Goal: Task Accomplishment & Management: Complete application form

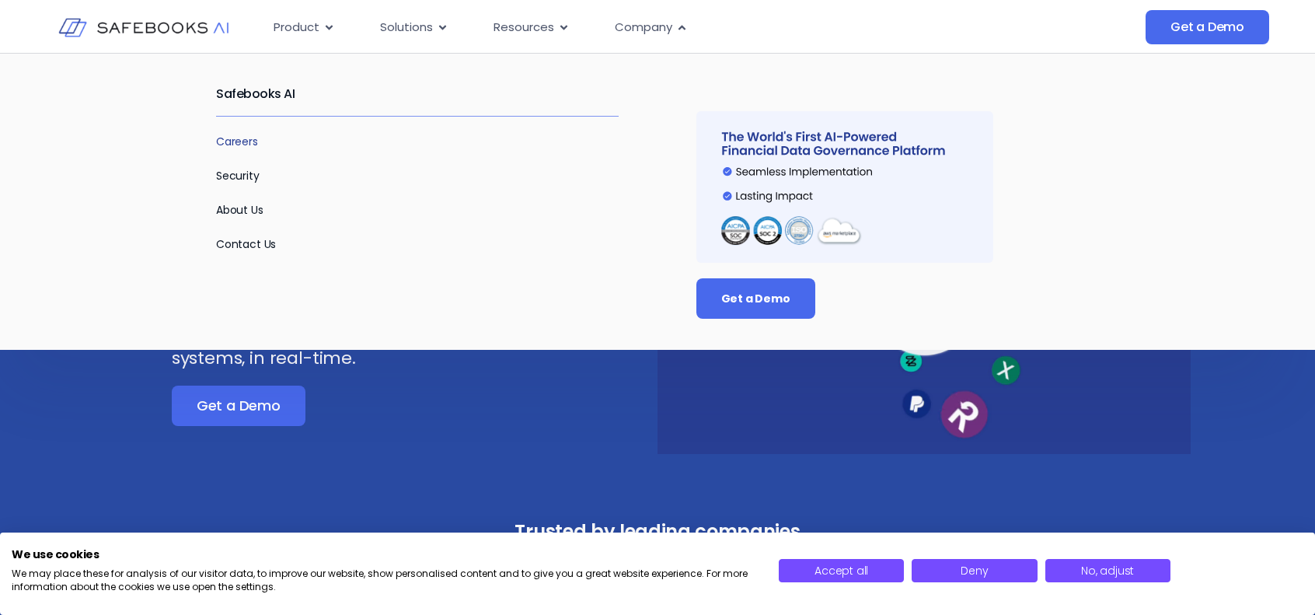
click at [228, 138] on link "Careers" at bounding box center [237, 142] width 42 height 16
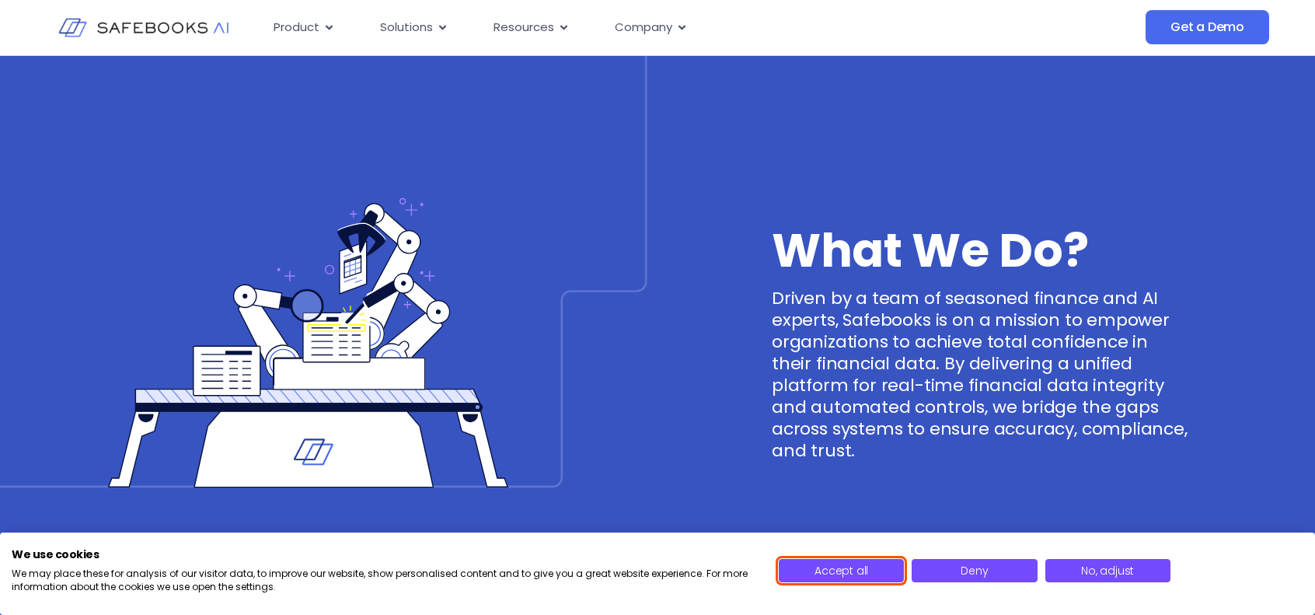
click at [832, 578] on span "Accept all" at bounding box center [842, 571] width 54 height 16
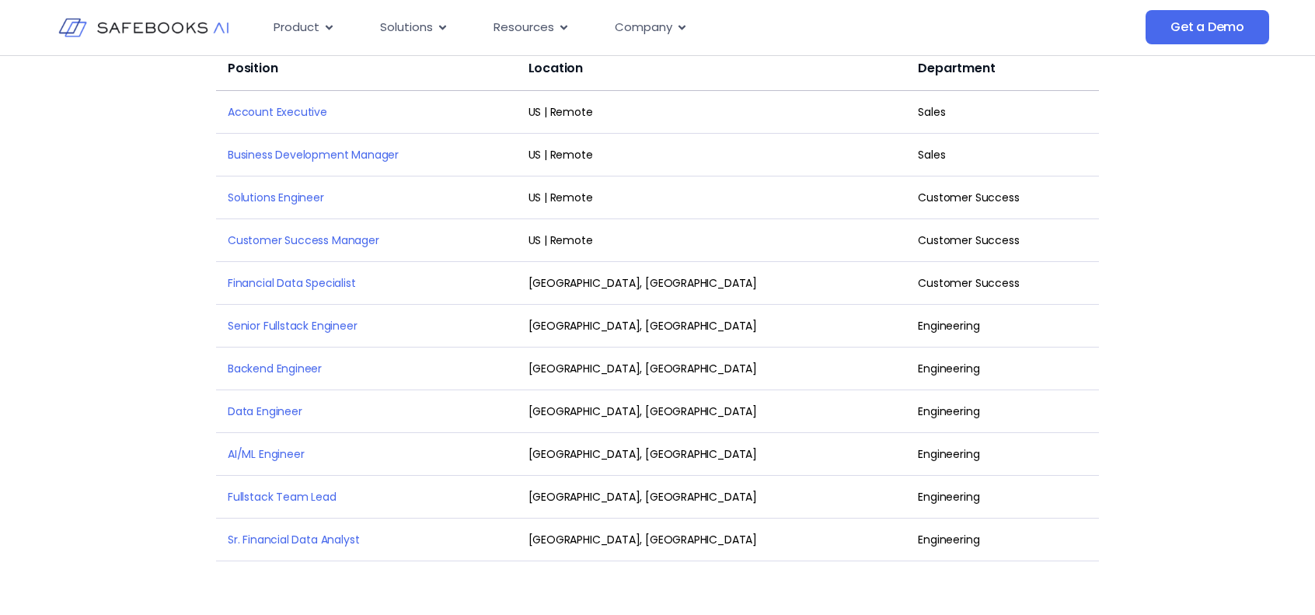
scroll to position [2021, 0]
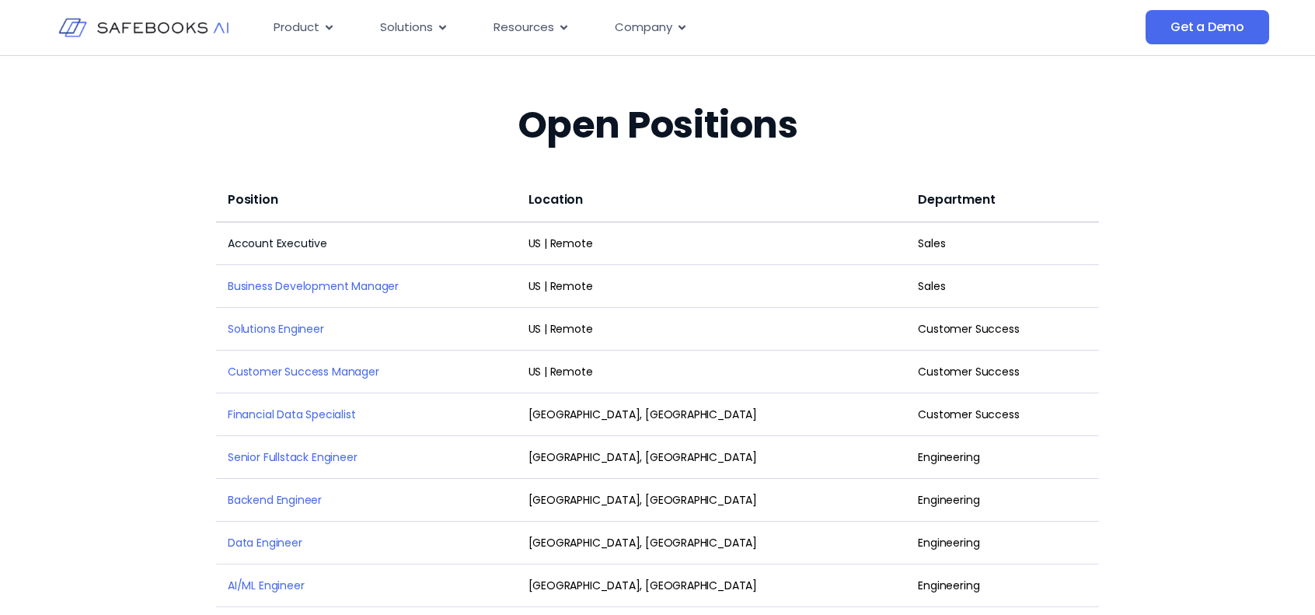
click at [271, 236] on link "Account Executive" at bounding box center [277, 244] width 99 height 16
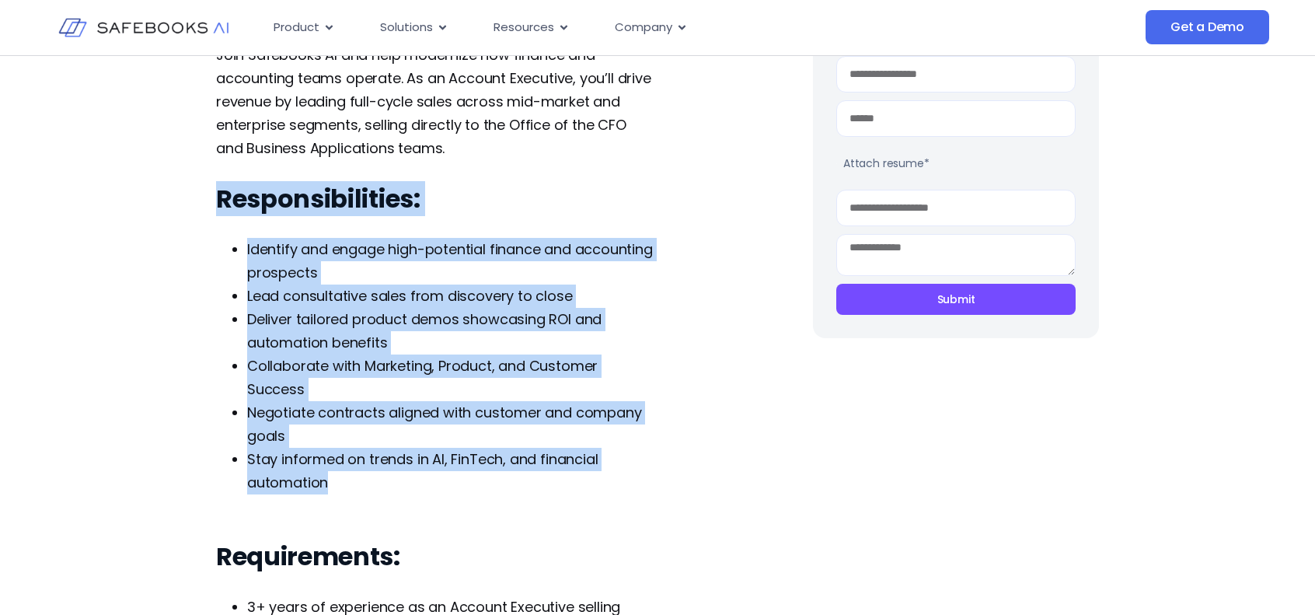
drag, startPoint x: 178, startPoint y: 198, endPoint x: 535, endPoint y: 491, distance: 461.7
click at [535, 491] on div "Account Executive Apply for this position First Name Last Name Email Phone Atta…" at bounding box center [657, 597] width 1315 height 1569
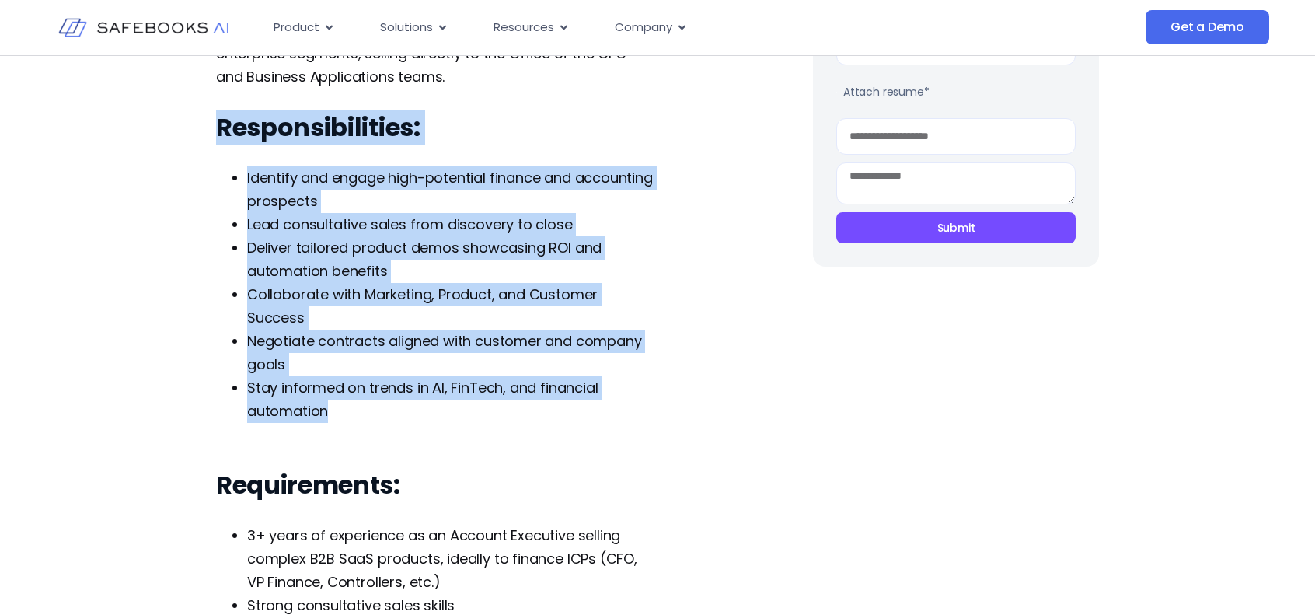
scroll to position [389, 0]
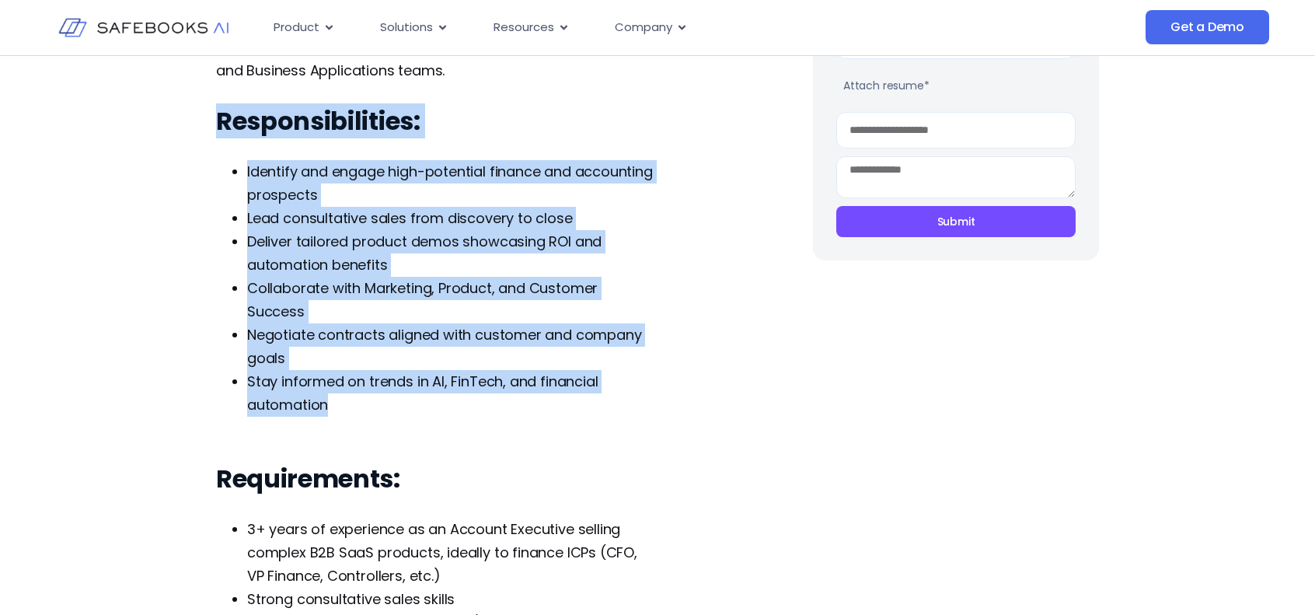
copy div "Responsibilities: Identify and engage high-potential finance and accounting pro…"
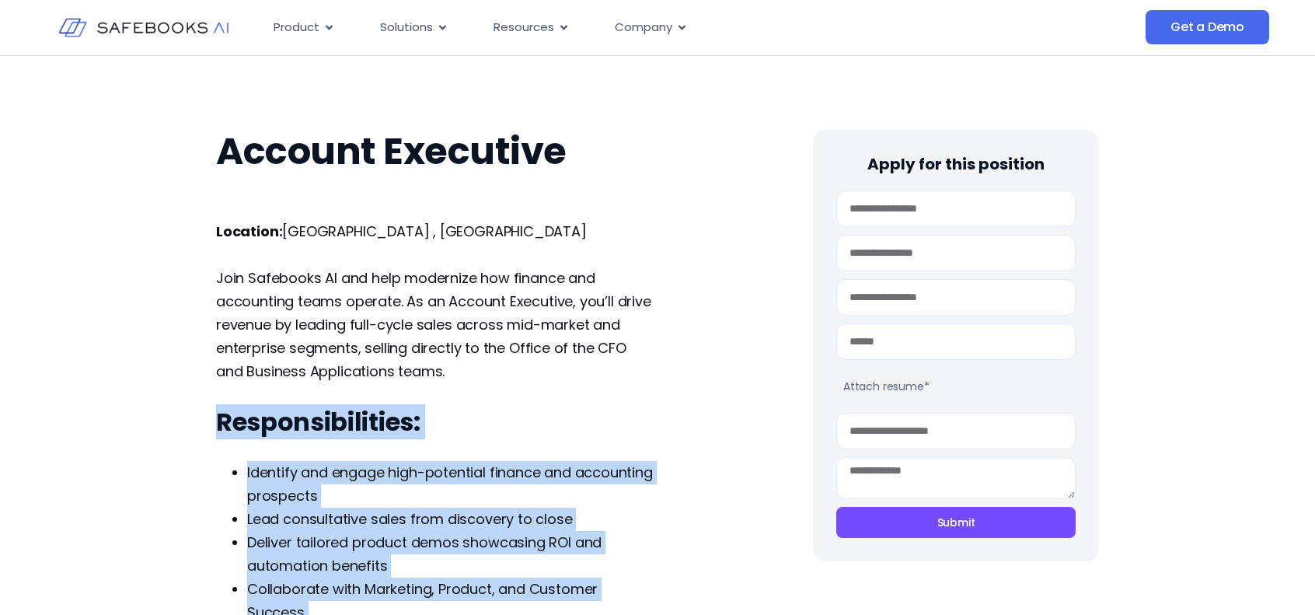
scroll to position [78, 0]
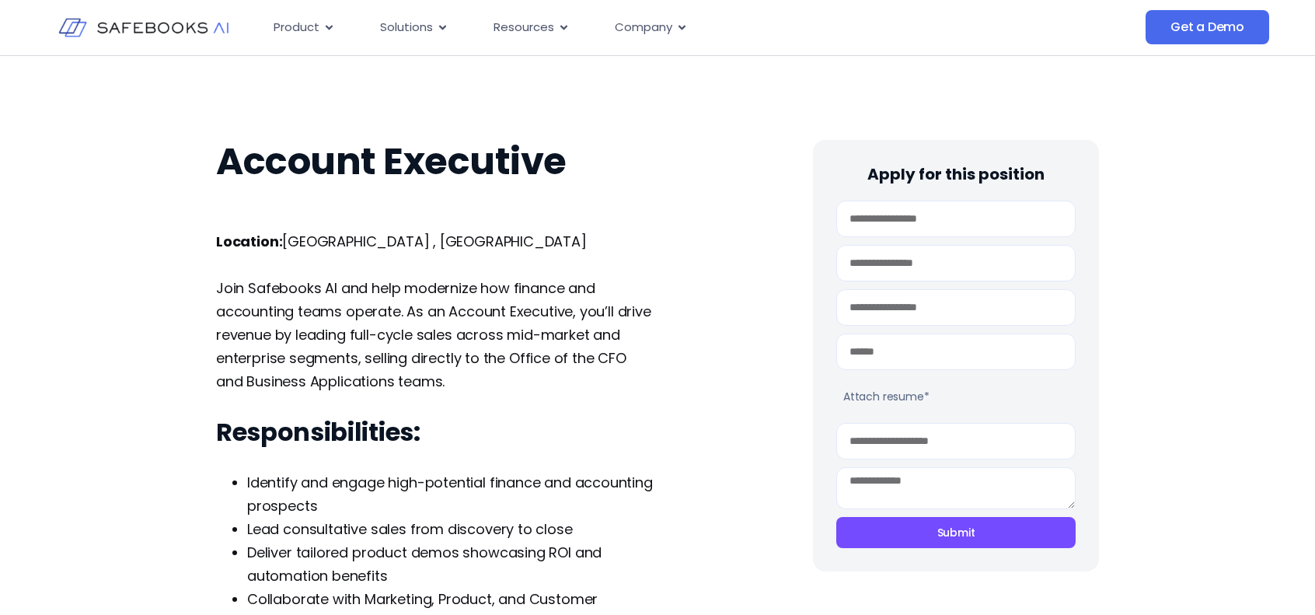
click at [592, 372] on p "Join Safebooks AI and help modernize how finance and accounting teams operate. …" at bounding box center [435, 335] width 439 height 117
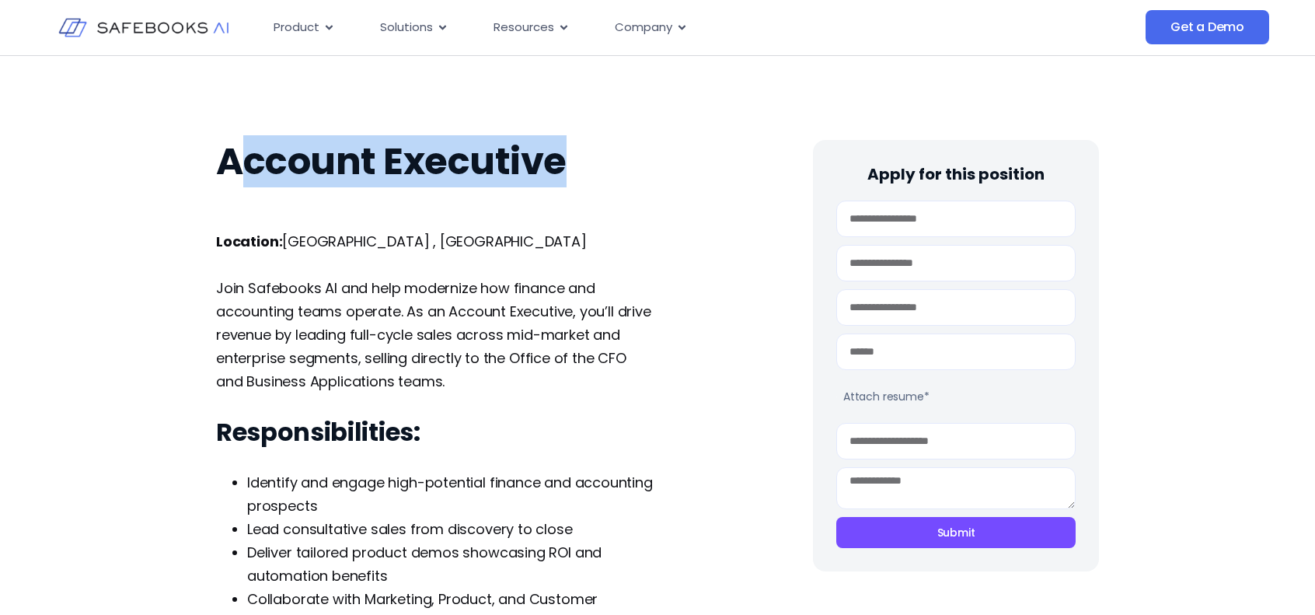
drag, startPoint x: 245, startPoint y: 152, endPoint x: 260, endPoint y: 176, distance: 29.3
click at [260, 176] on h1 "Account Executive" at bounding box center [435, 162] width 439 height 44
drag, startPoint x: 354, startPoint y: 181, endPoint x: 578, endPoint y: 183, distance: 224.6
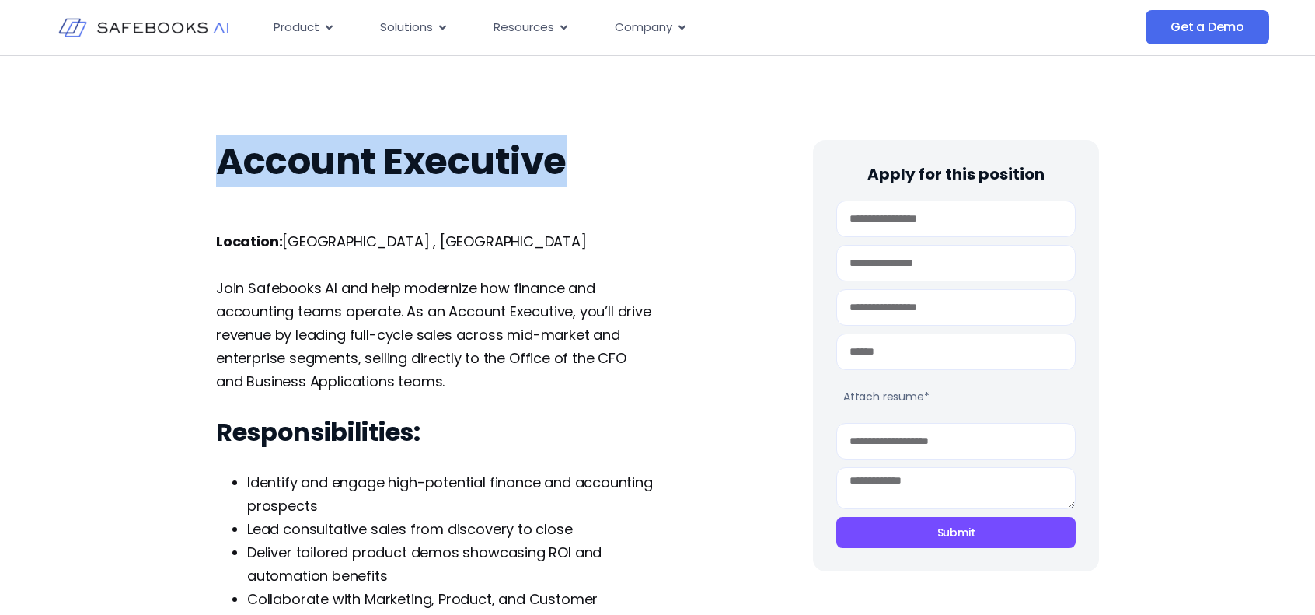
copy h1 "Account Executive"
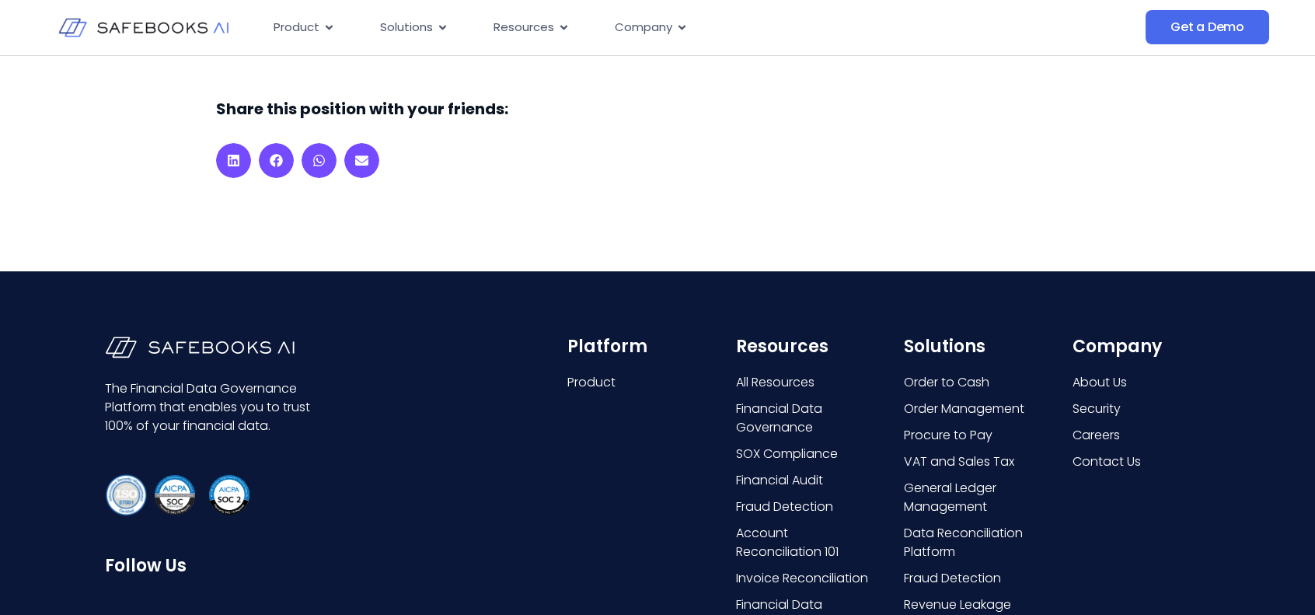
scroll to position [1667, 0]
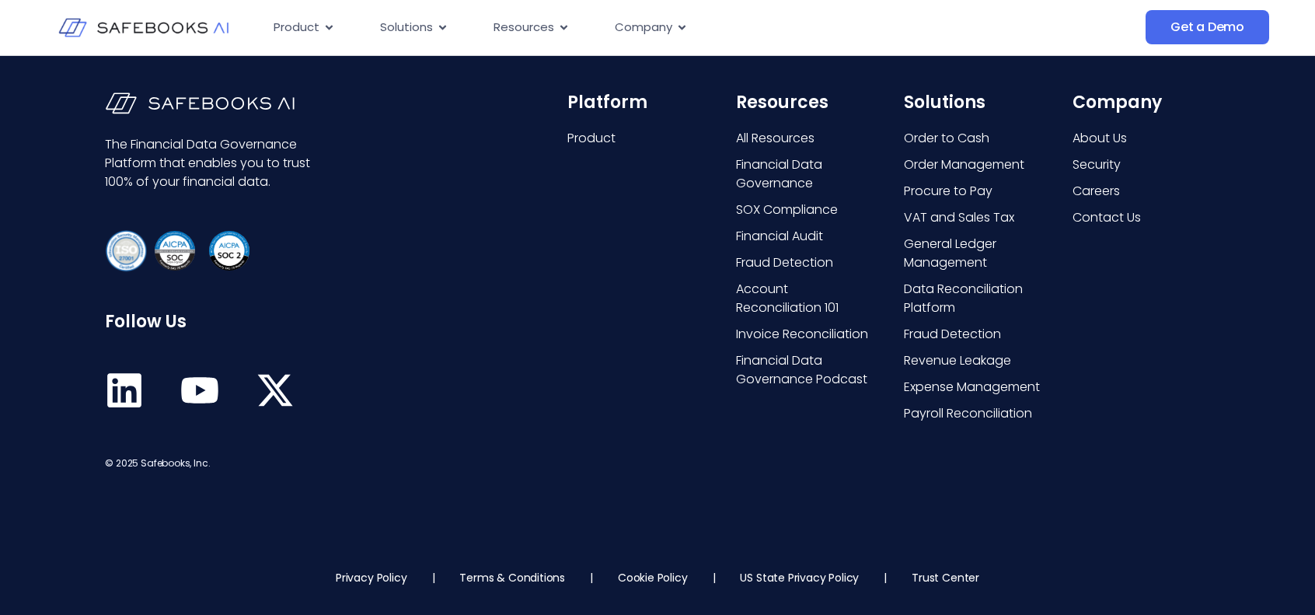
click at [140, 398] on icon at bounding box center [124, 390] width 34 height 34
